Goal: Obtain resource: Download file/media

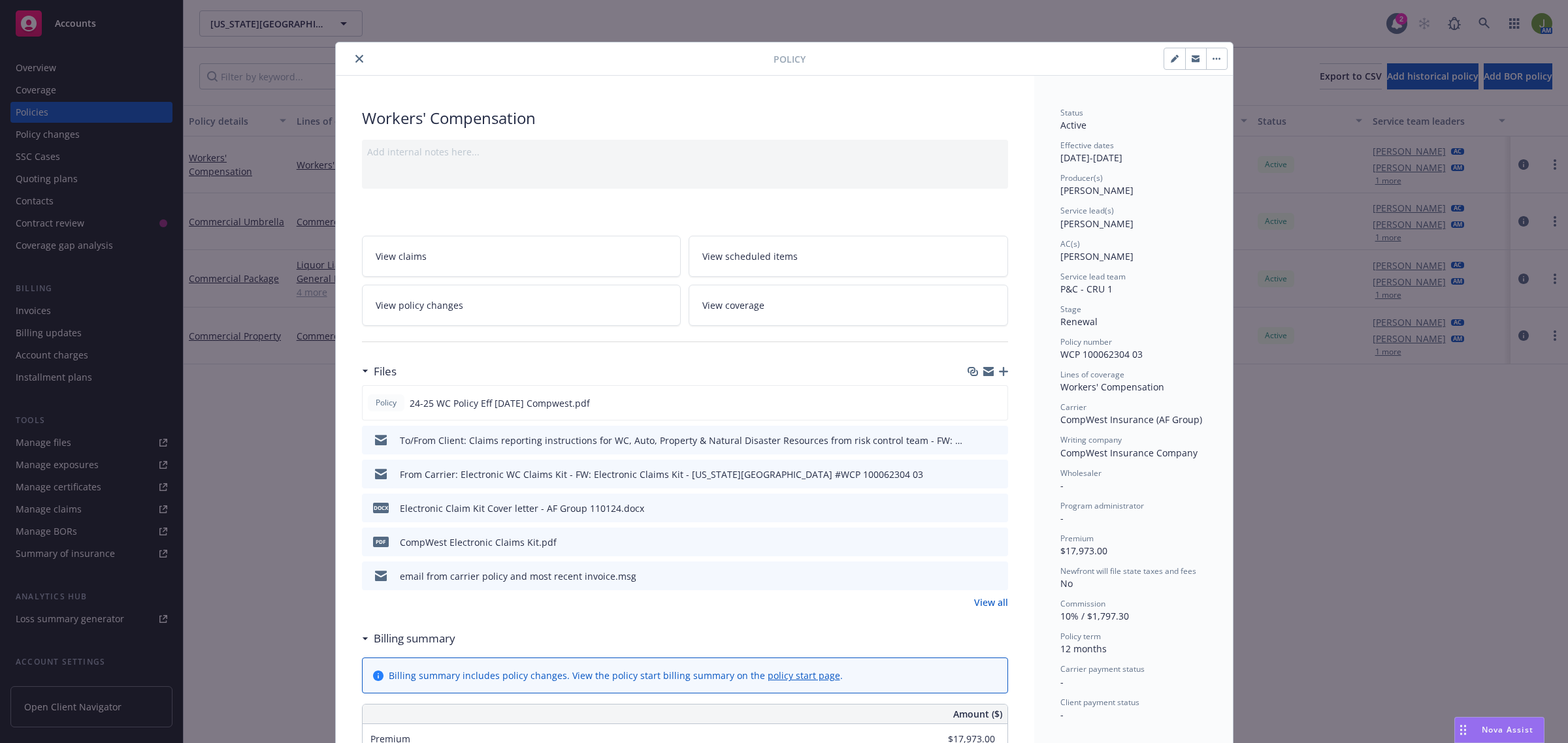
click at [354, 67] on div "Policy" at bounding box center [784, 59] width 897 height 33
click at [355, 61] on icon "close" at bounding box center [359, 59] width 8 height 8
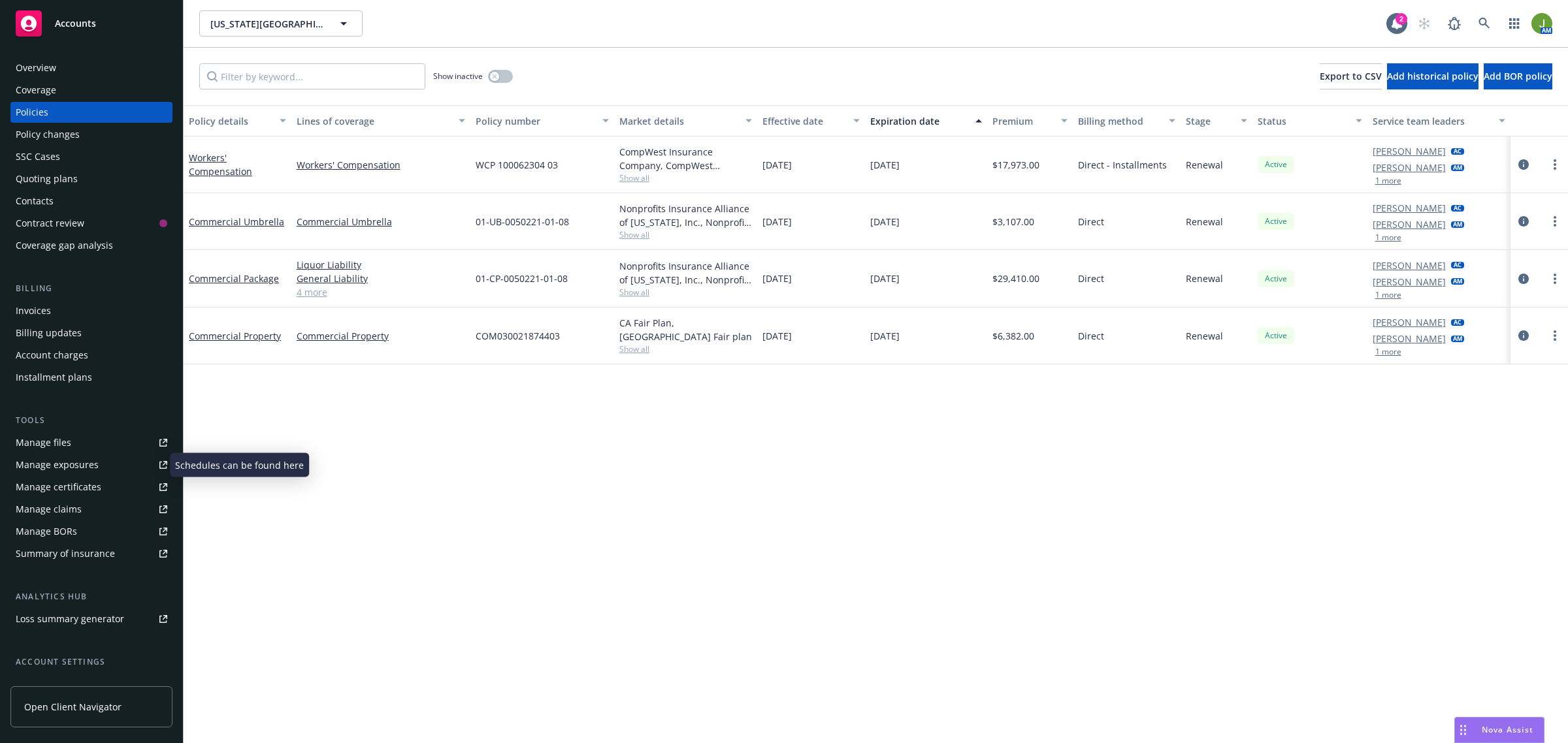
click at [49, 441] on div "Manage files" at bounding box center [43, 442] width 55 height 21
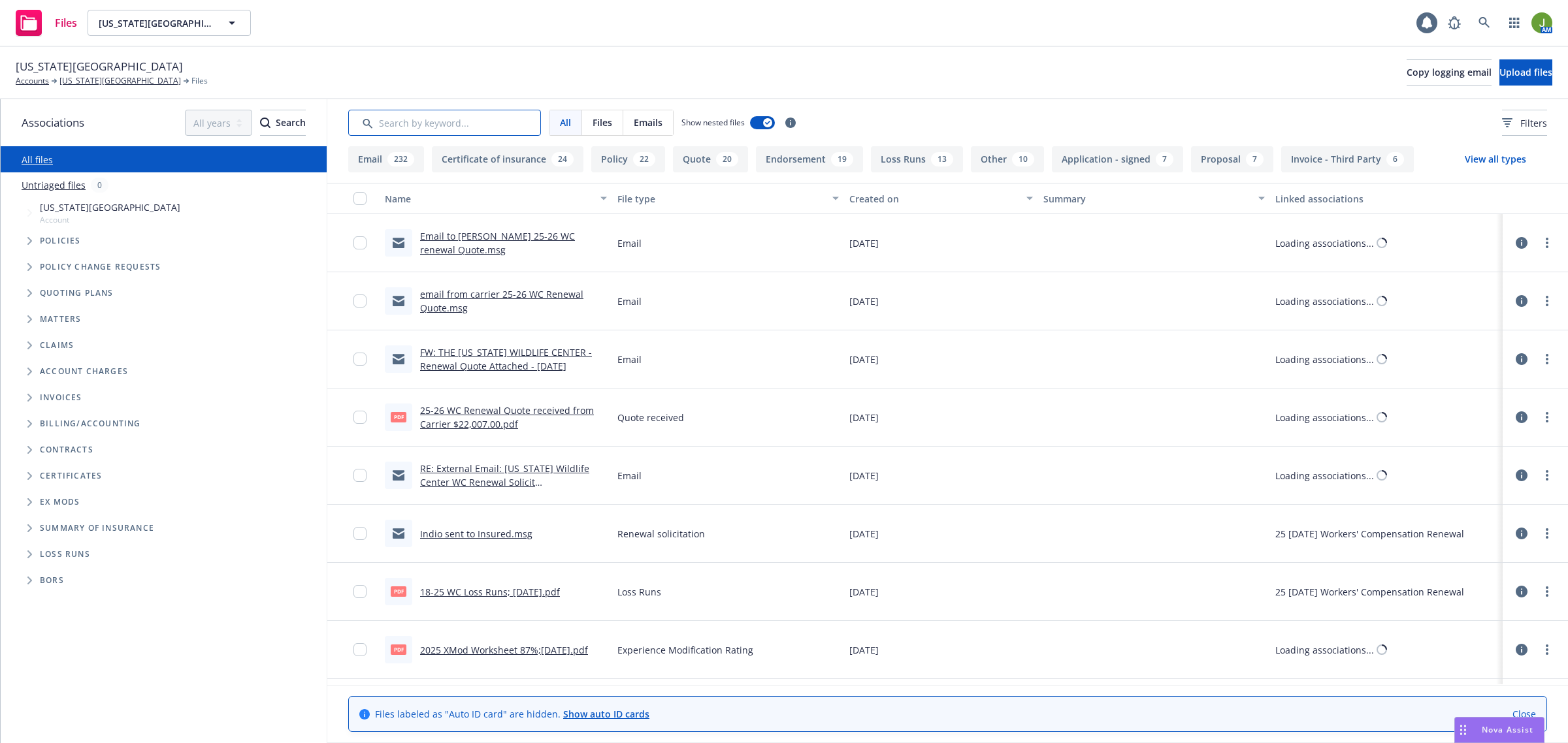
click at [466, 128] on input "Search by keyword..." at bounding box center [445, 122] width 193 height 26
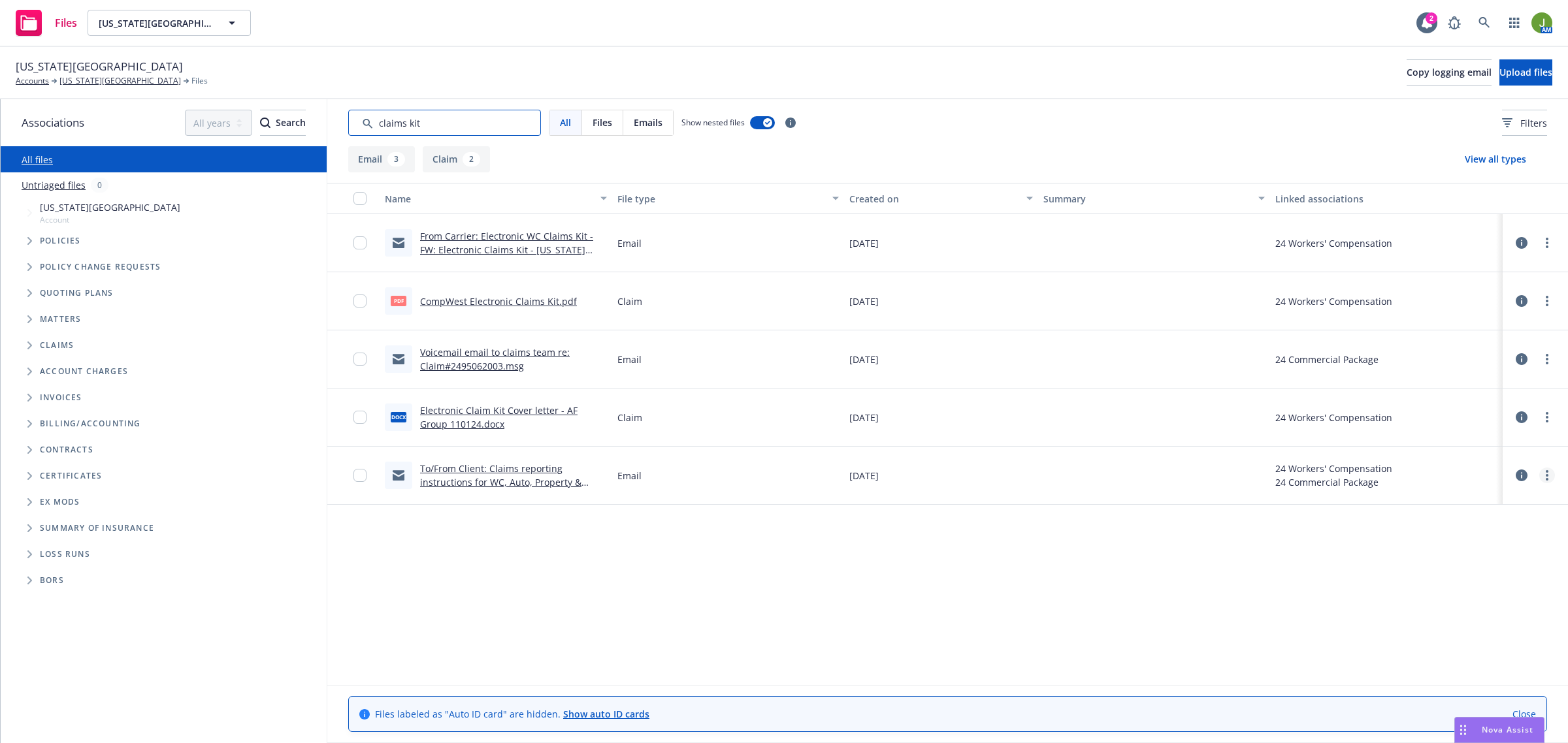
type input "claims kit"
click at [1546, 474] on icon "more" at bounding box center [1546, 476] width 3 height 11
click at [1480, 525] on link "Download" at bounding box center [1489, 528] width 130 height 26
click at [1545, 416] on icon "more" at bounding box center [1546, 417] width 3 height 11
click at [1524, 465] on link "Download" at bounding box center [1489, 471] width 130 height 26
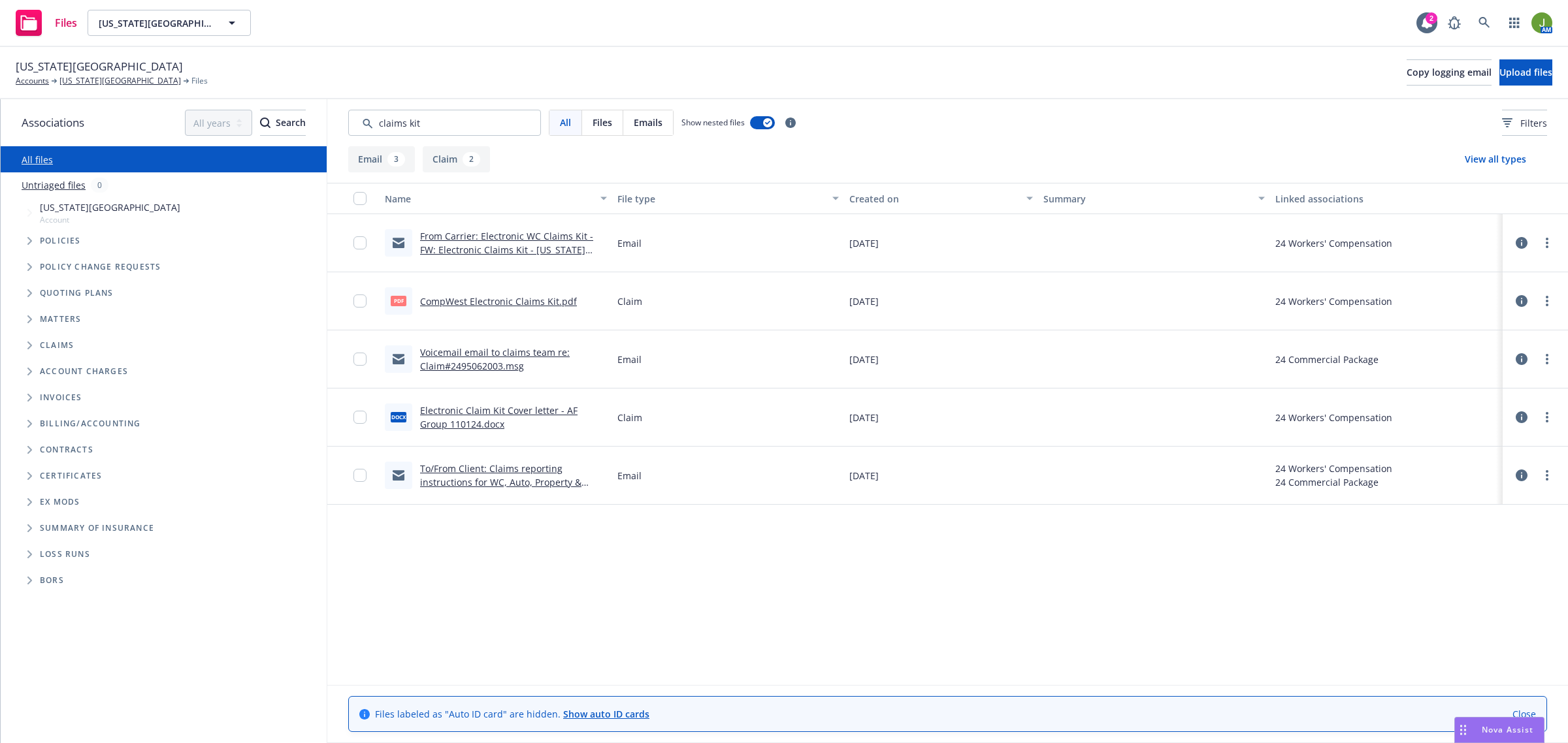
click at [544, 247] on link "From Carrier: Electronic WC Claims Kit - FW: Electronic Claims Kit - [US_STATE]…" at bounding box center [512, 250] width 182 height 40
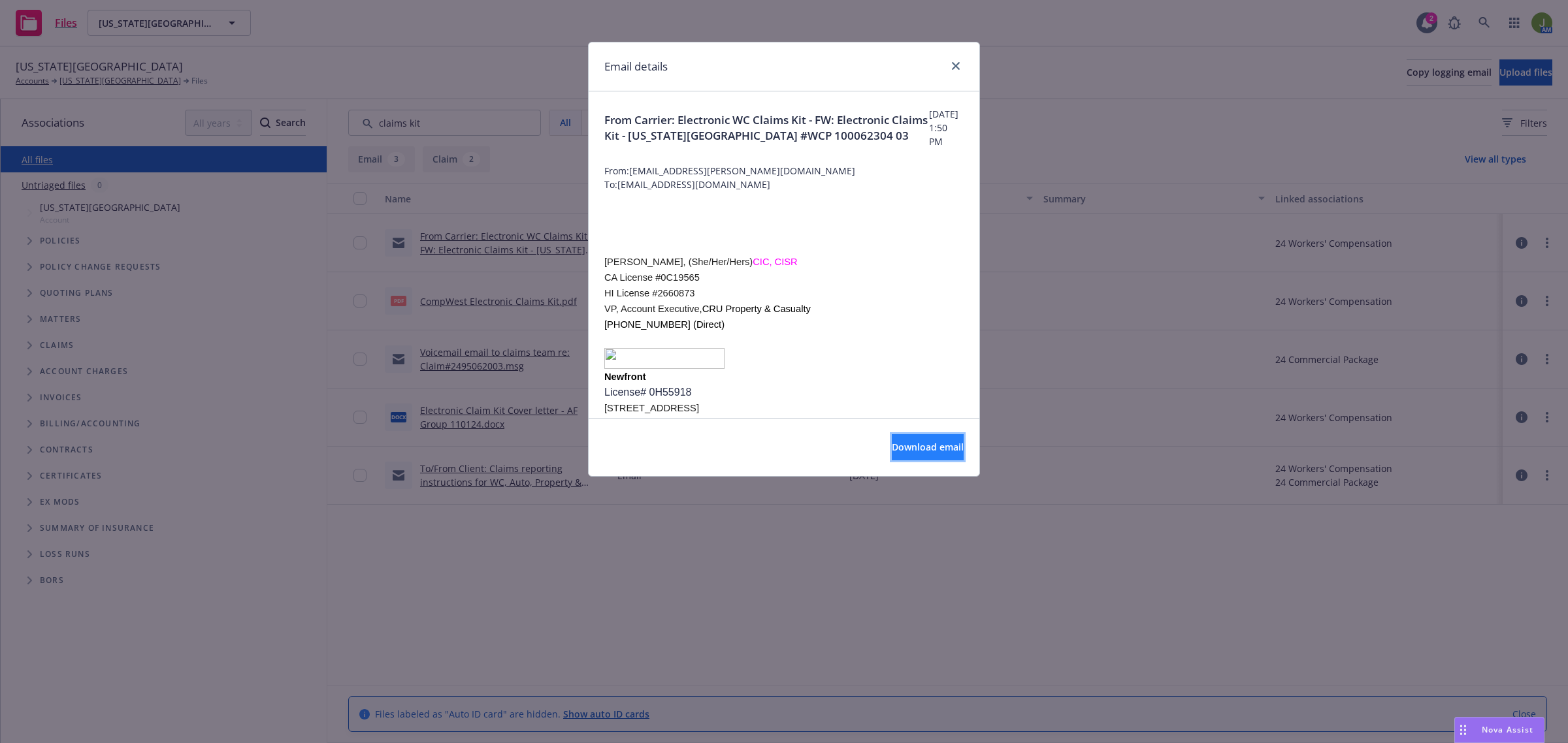
click at [892, 445] on span "Download email" at bounding box center [928, 447] width 72 height 13
click at [952, 67] on icon "close" at bounding box center [955, 65] width 8 height 8
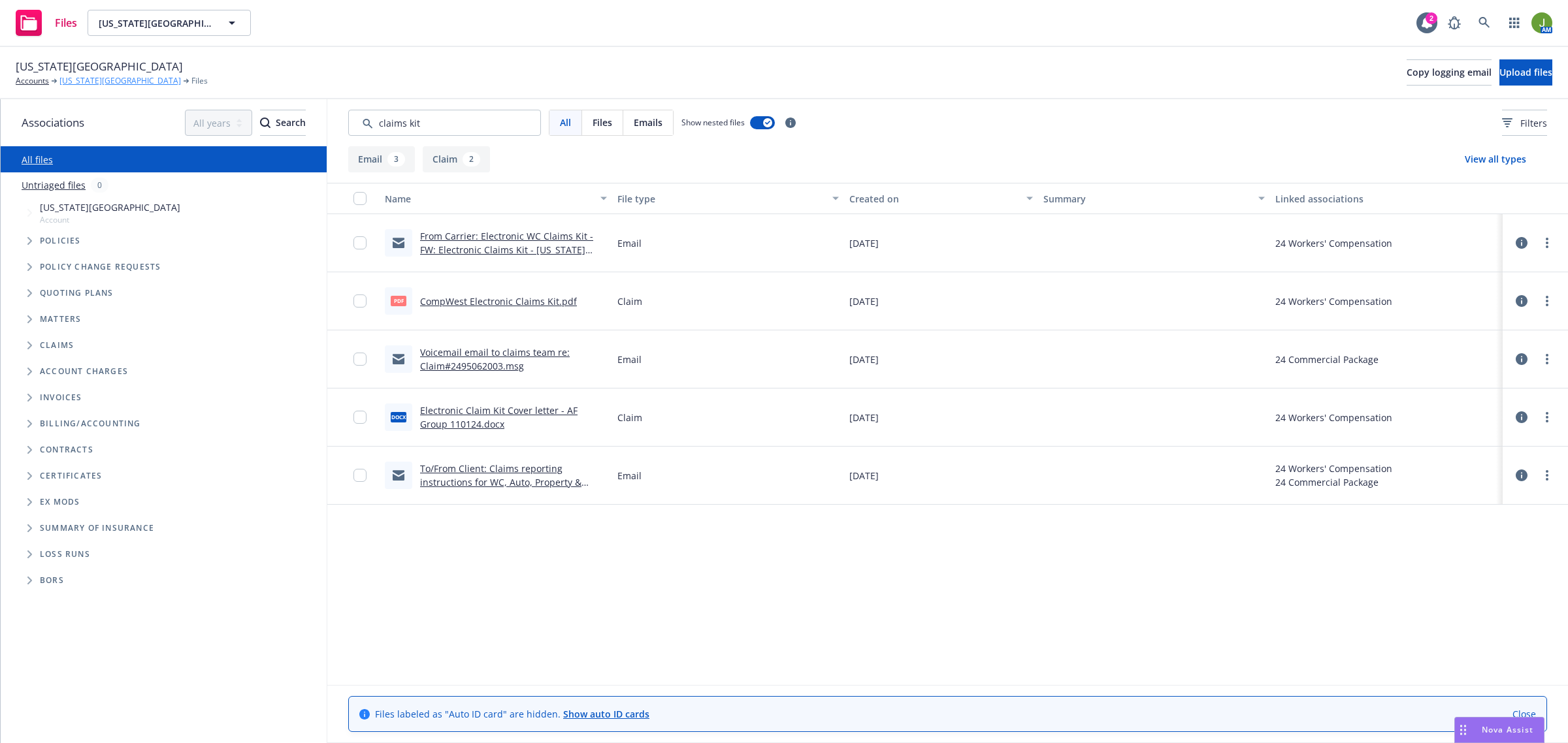
click at [100, 79] on link "[US_STATE][GEOGRAPHIC_DATA]" at bounding box center [120, 81] width 121 height 12
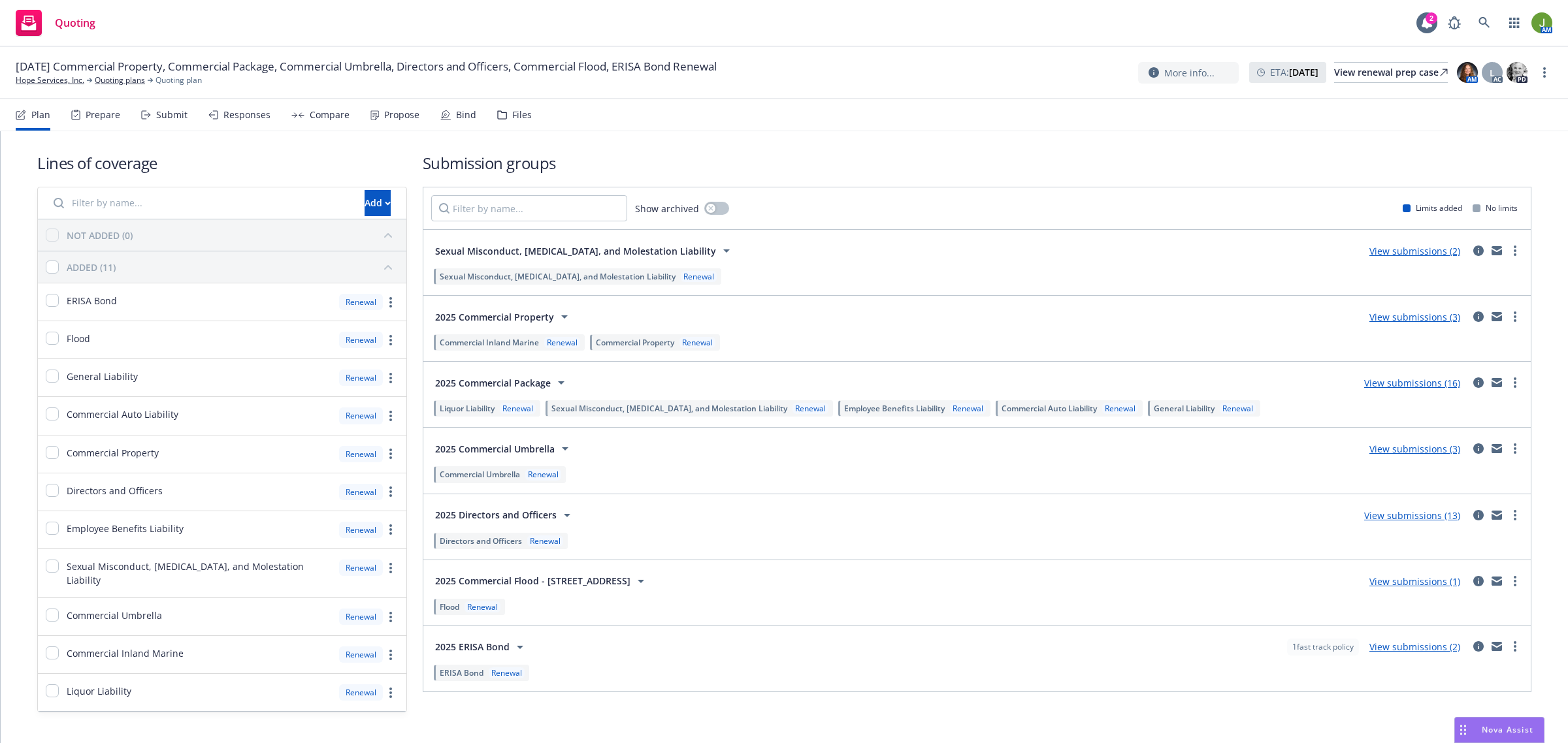
click at [1369, 379] on link "View submissions (16)" at bounding box center [1412, 383] width 96 height 13
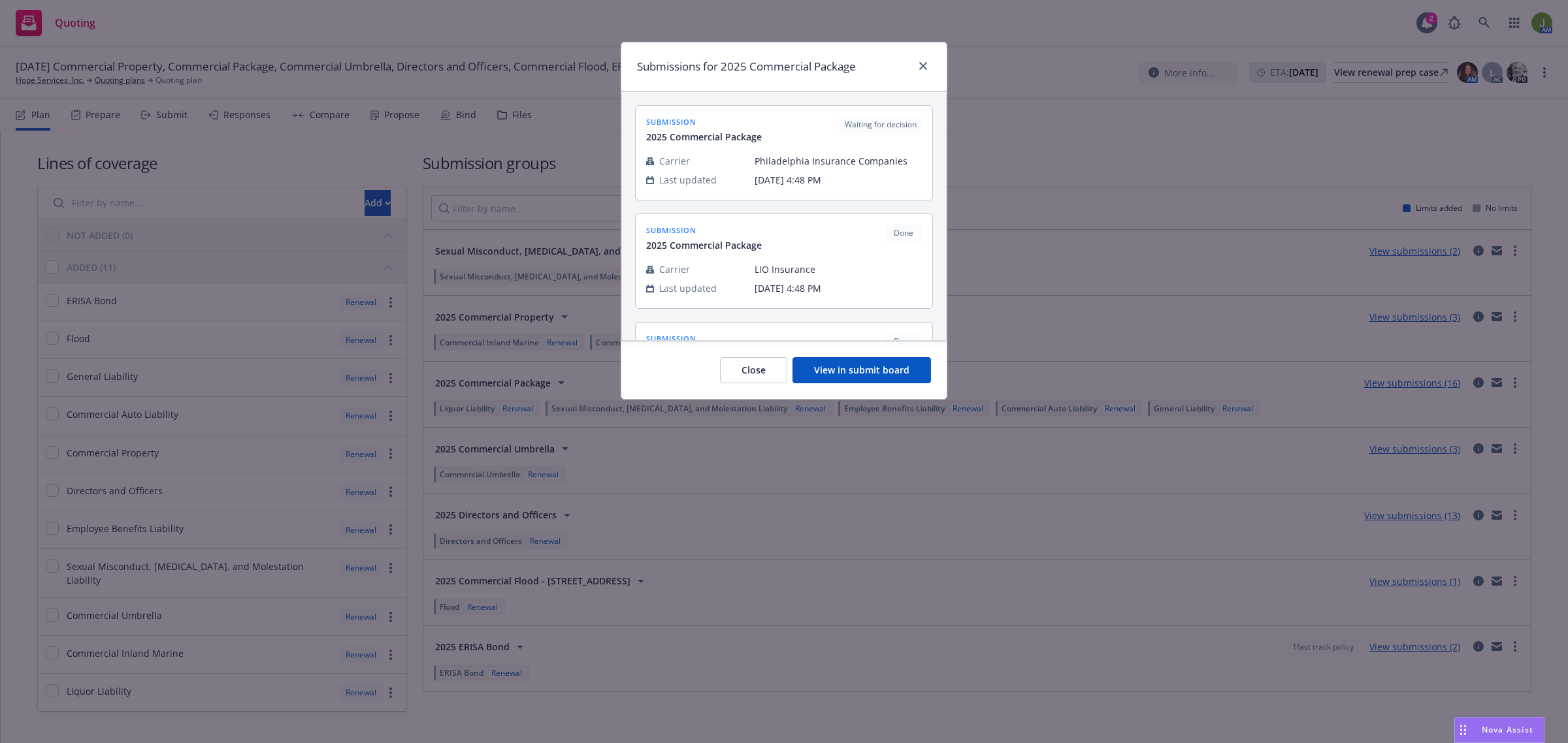
click at [868, 377] on button "View in submit board" at bounding box center [862, 370] width 139 height 26
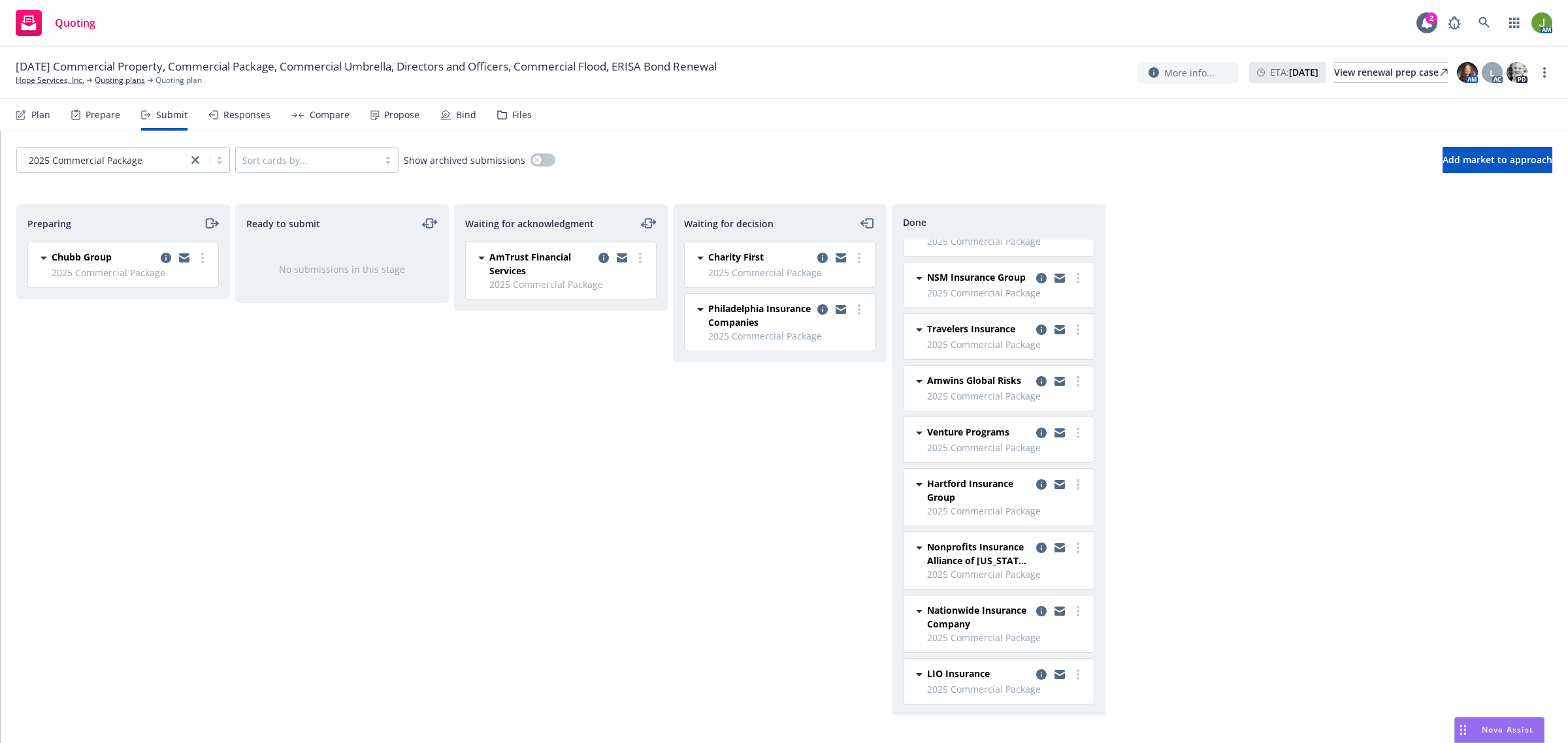
scroll to position [235, 0]
click at [1036, 542] on icon "copy logging email" at bounding box center [1041, 547] width 11 height 11
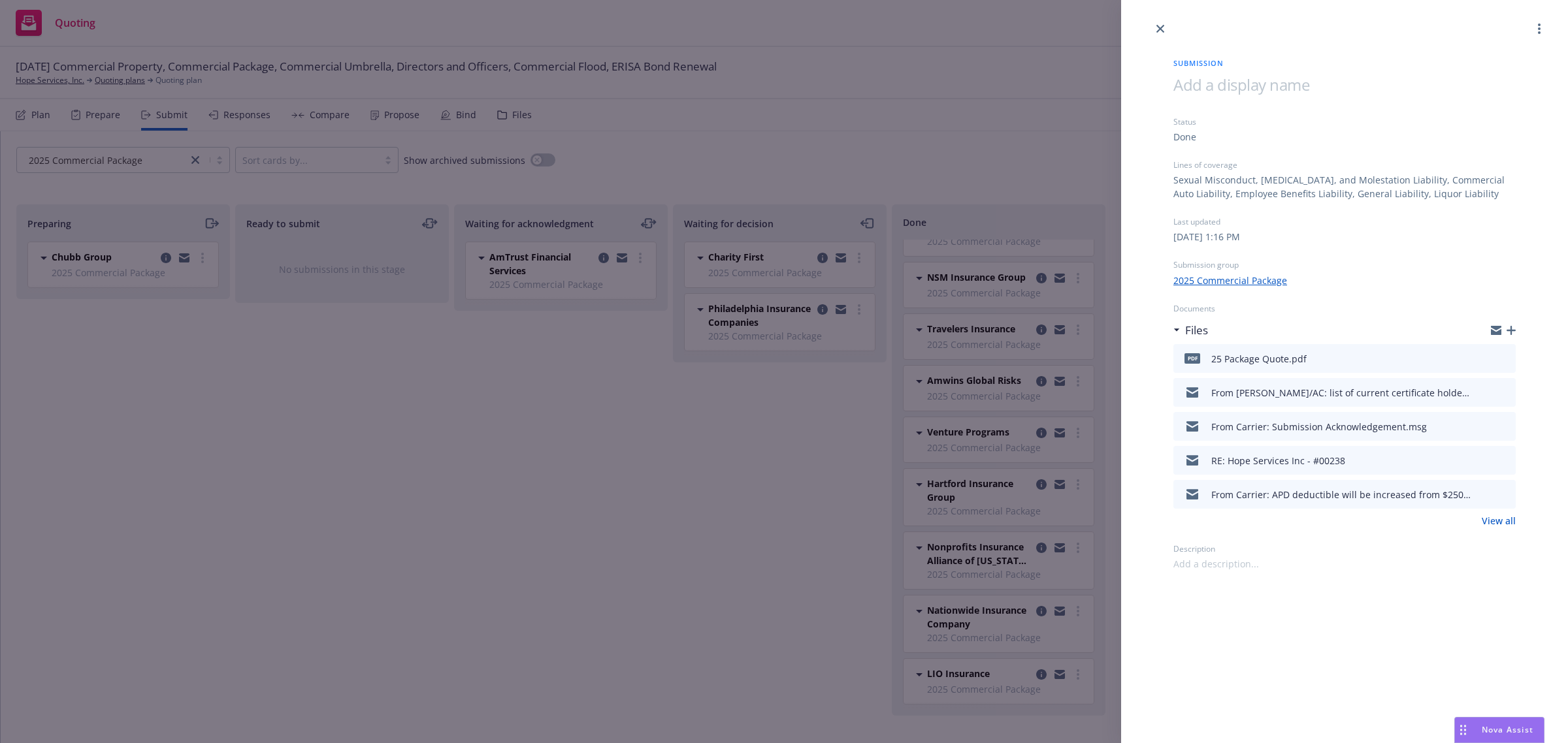
click at [1507, 426] on icon "preview file" at bounding box center [1503, 425] width 12 height 9
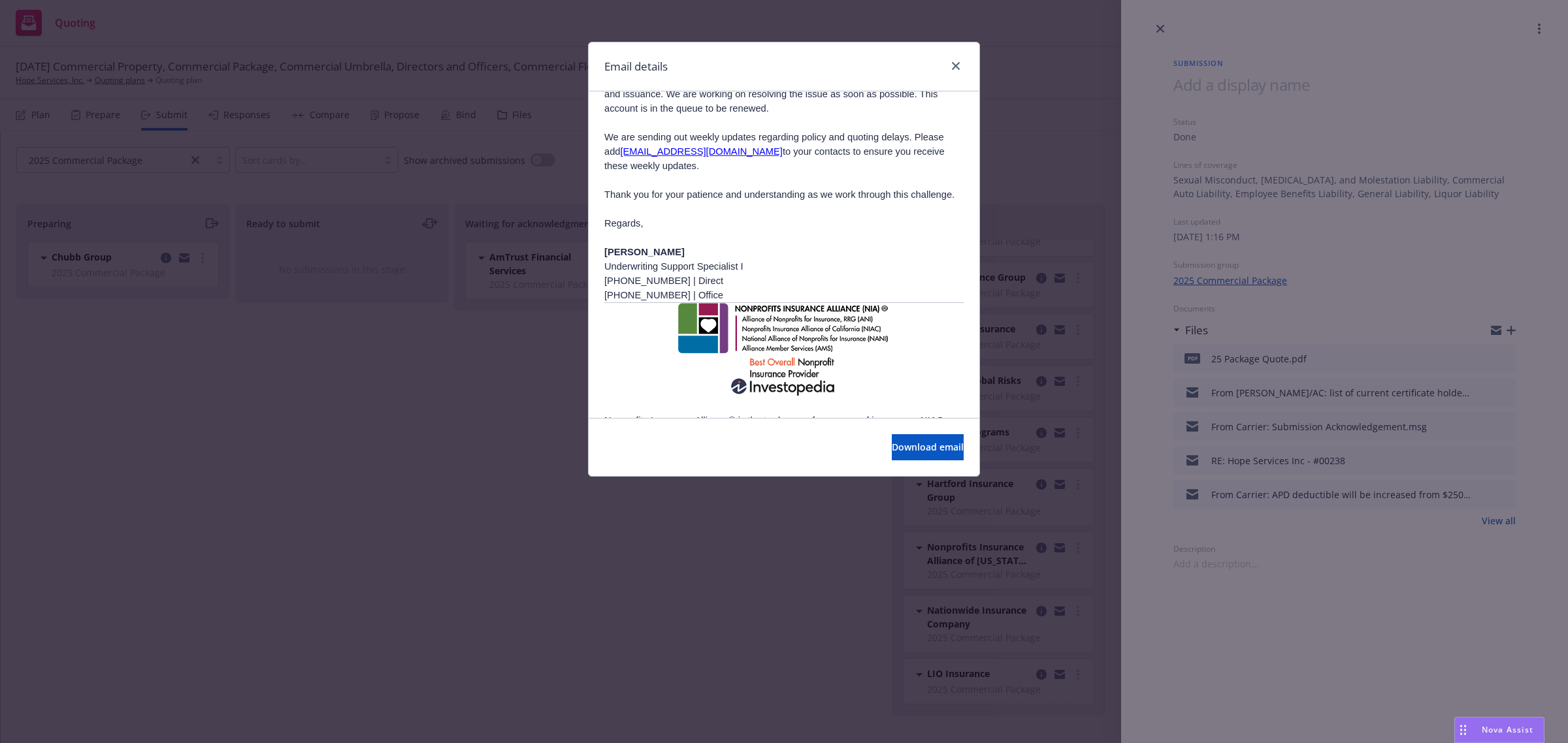
scroll to position [327, 0]
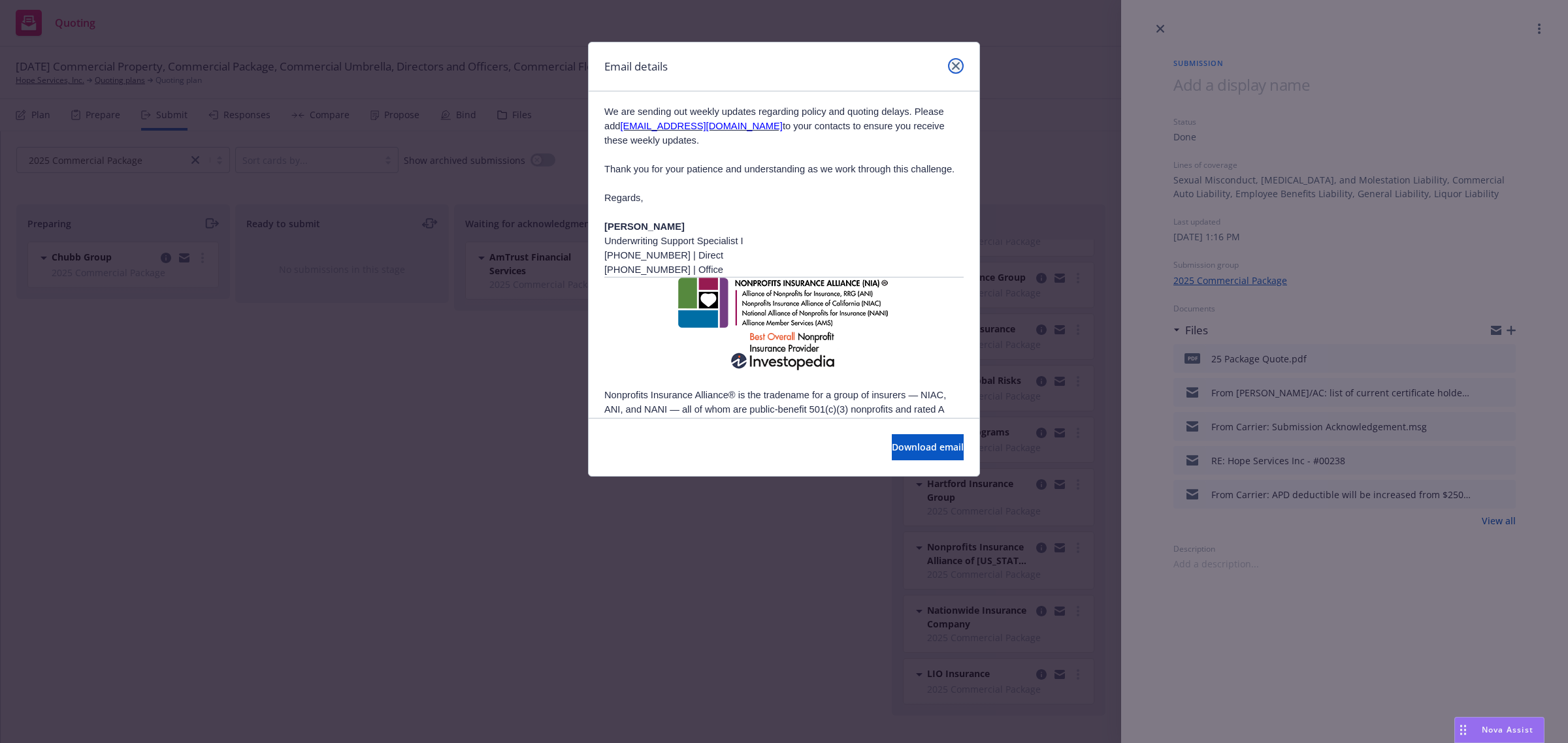
click at [957, 72] on link "close" at bounding box center [955, 66] width 16 height 16
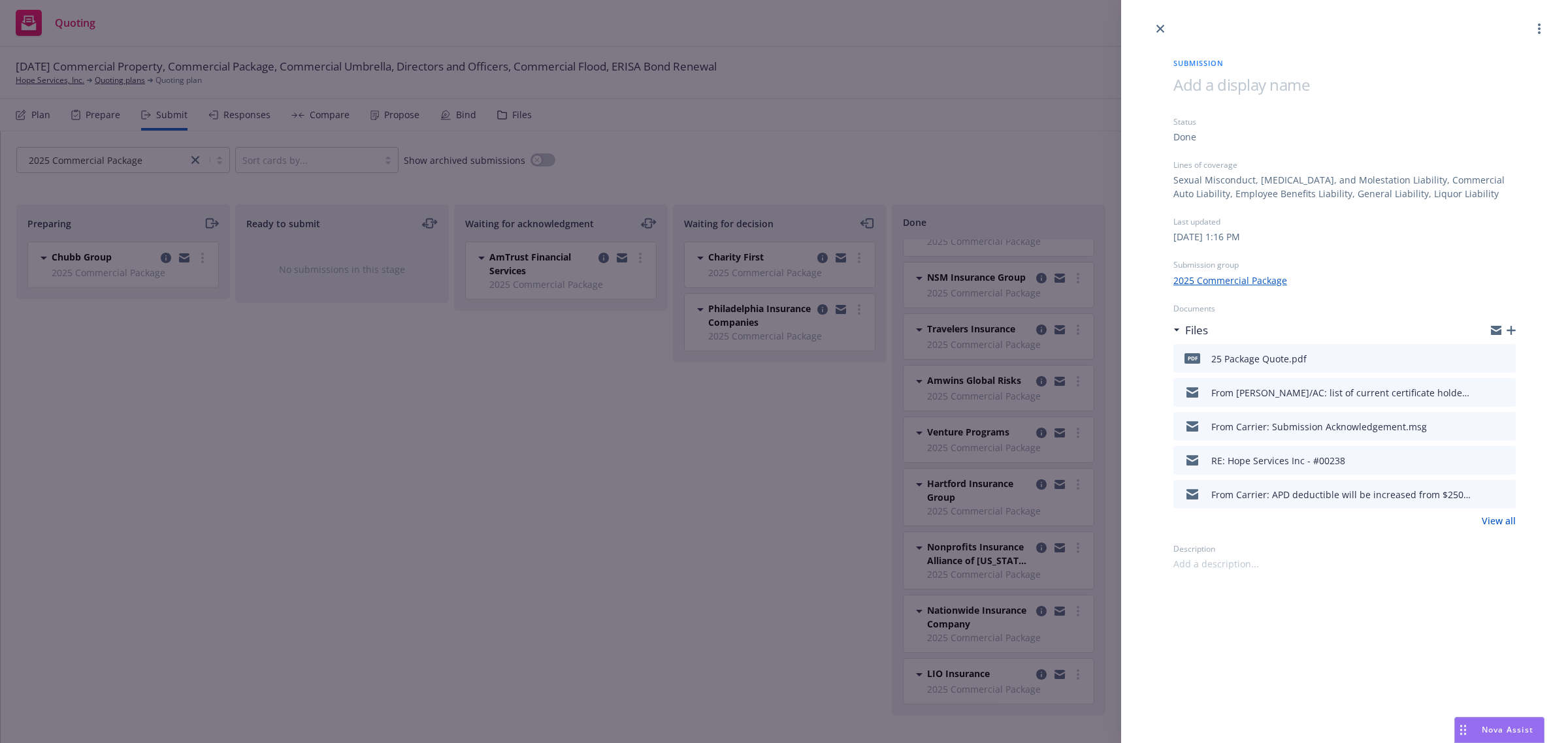
click at [1500, 519] on link "View all" at bounding box center [1499, 521] width 34 height 13
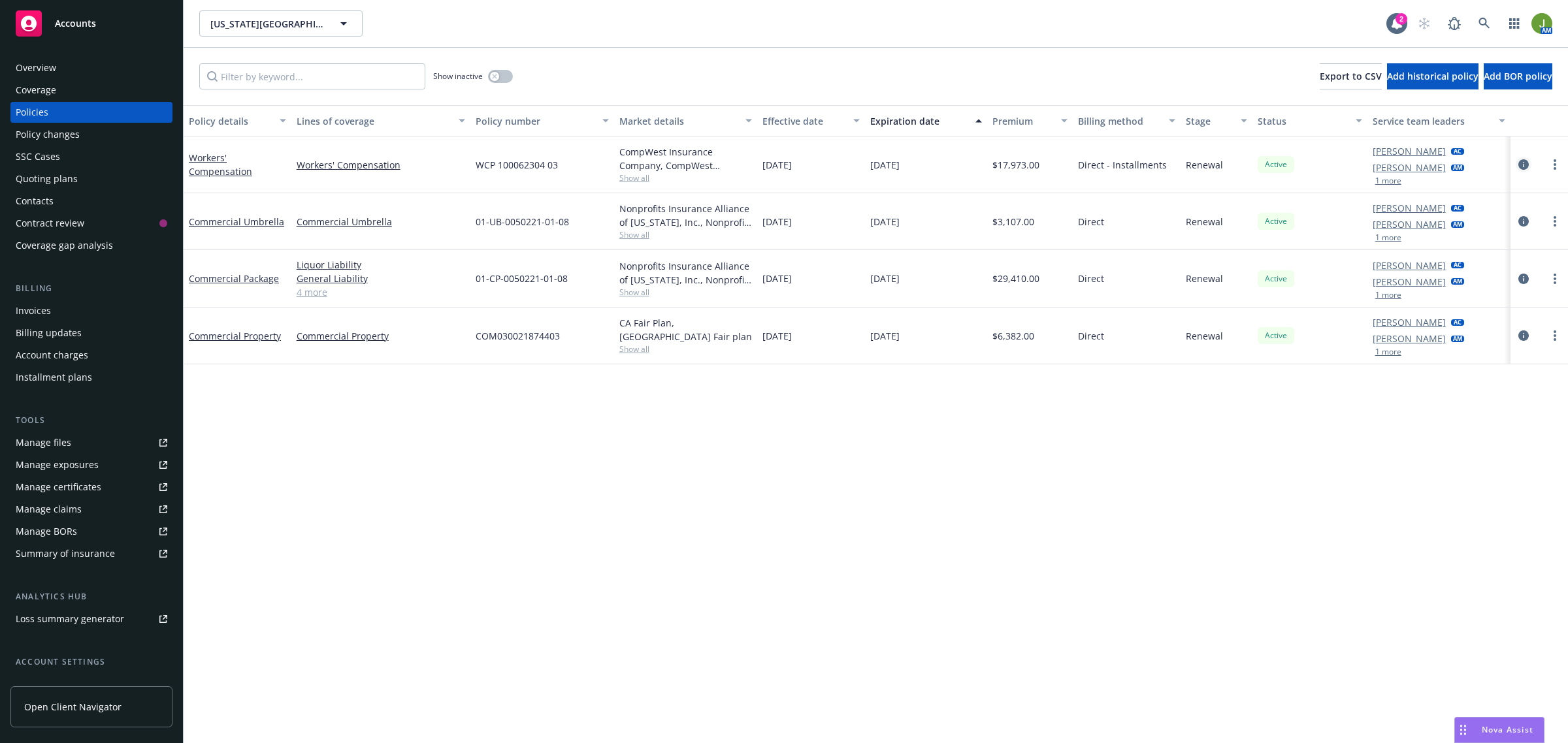
click at [1526, 167] on icon "circleInformation" at bounding box center [1523, 165] width 11 height 11
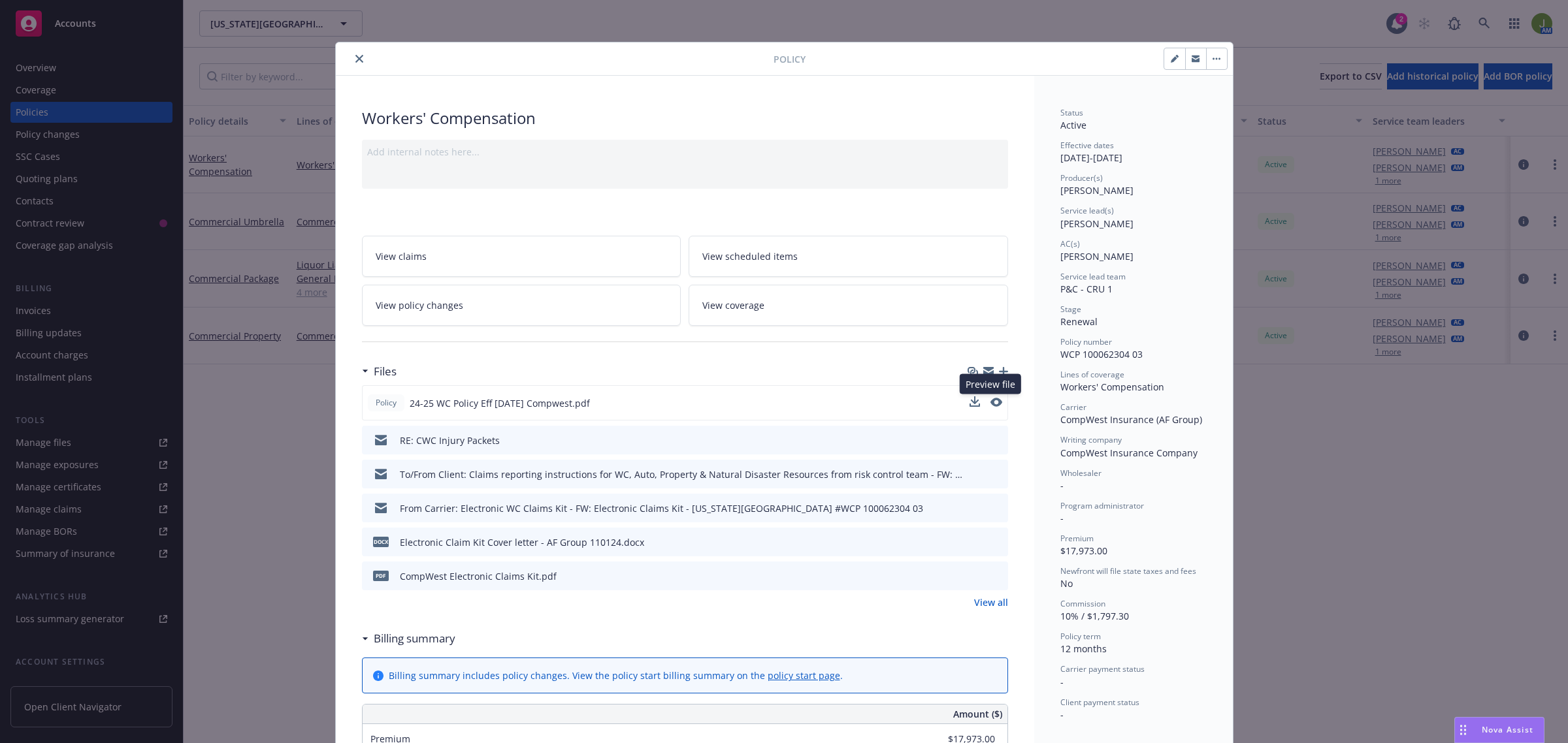
click at [990, 407] on button at bounding box center [996, 403] width 12 height 13
click at [357, 55] on icon "close" at bounding box center [359, 59] width 8 height 8
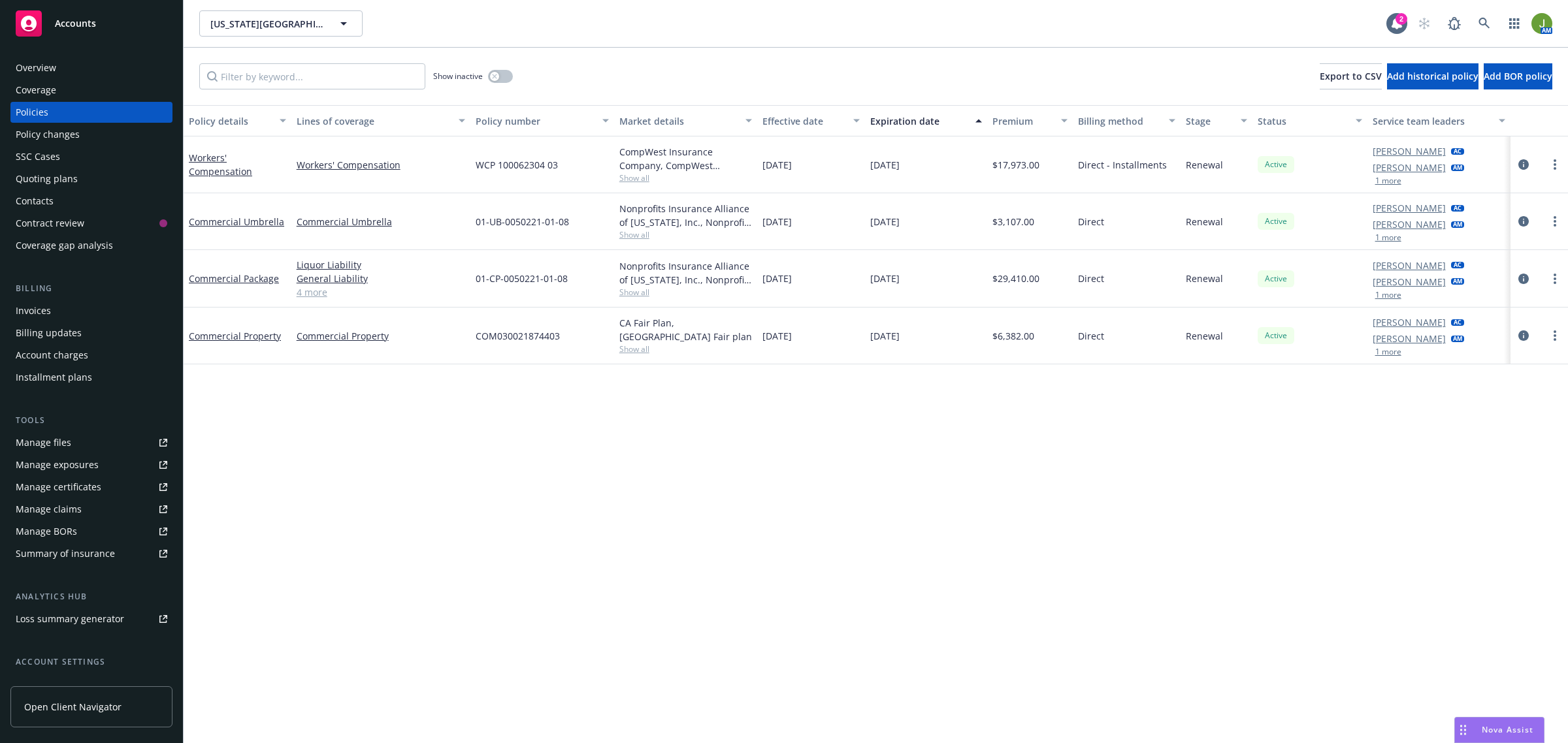
click at [80, 177] on div "Quoting plans" at bounding box center [91, 179] width 151 height 21
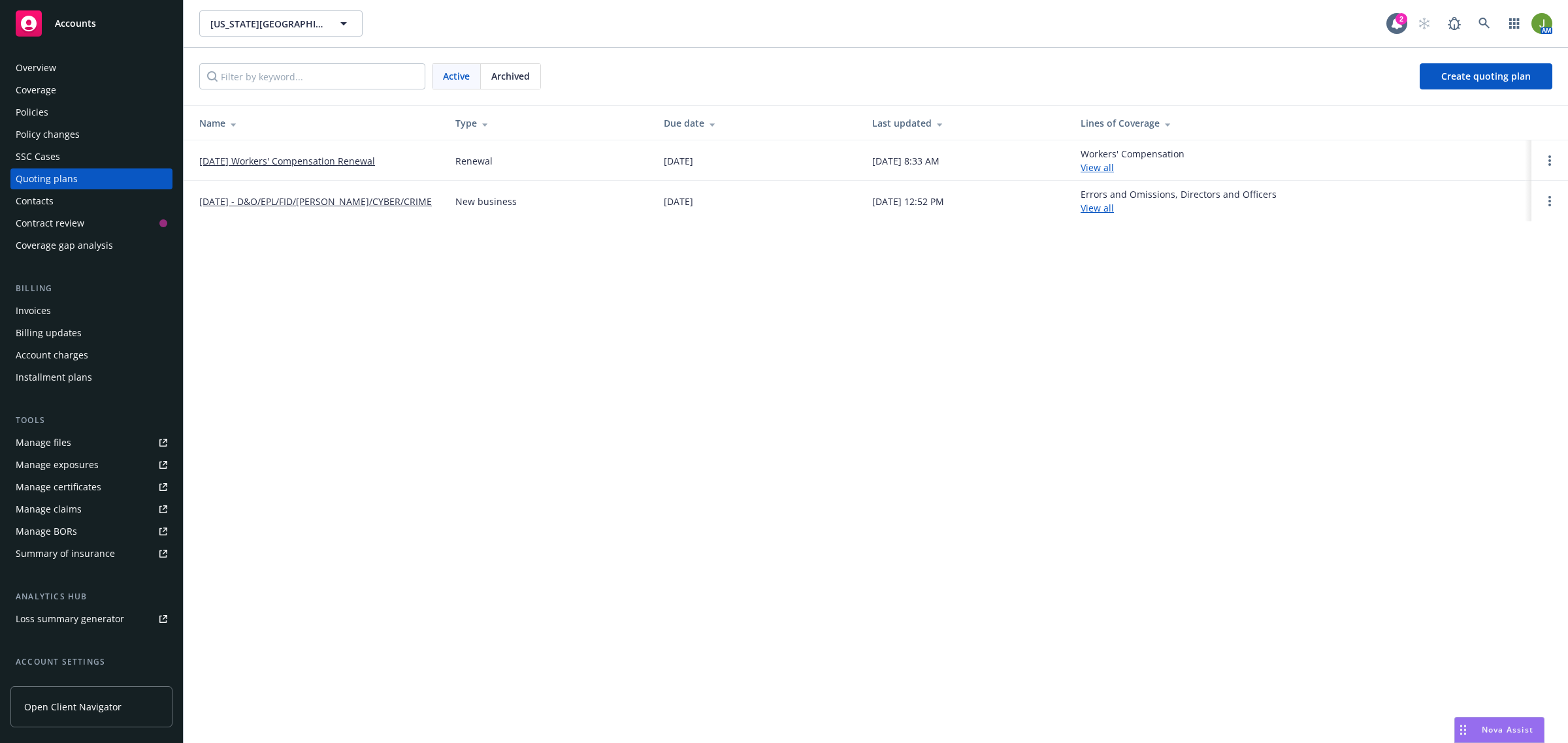
click at [311, 165] on link "[DATE] Workers' Compensation Renewal" at bounding box center [287, 160] width 176 height 13
